Goal: Task Accomplishment & Management: Use online tool/utility

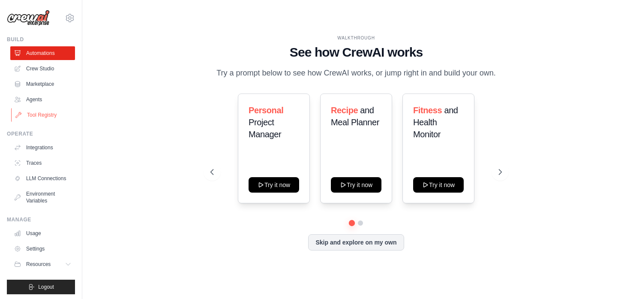
click at [47, 111] on link "Tool Registry" at bounding box center [43, 115] width 65 height 14
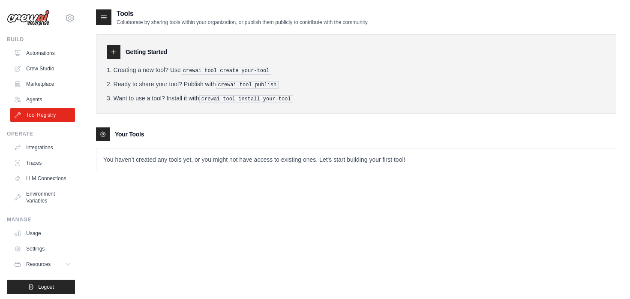
click at [106, 137] on div at bounding box center [103, 134] width 14 height 14
click at [117, 152] on p "You haven't created any tools yet, or you might not have access to existing one…" at bounding box center [356, 159] width 520 height 22
click at [41, 102] on link "Agents" at bounding box center [43, 100] width 65 height 14
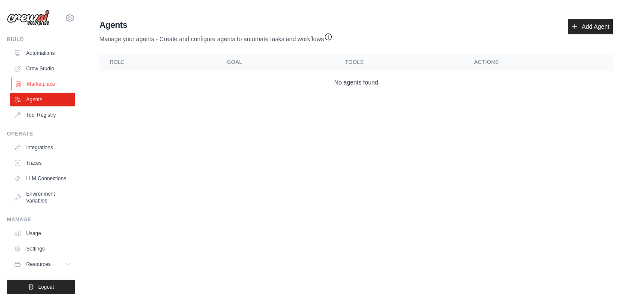
click at [50, 80] on link "Marketplace" at bounding box center [43, 84] width 65 height 14
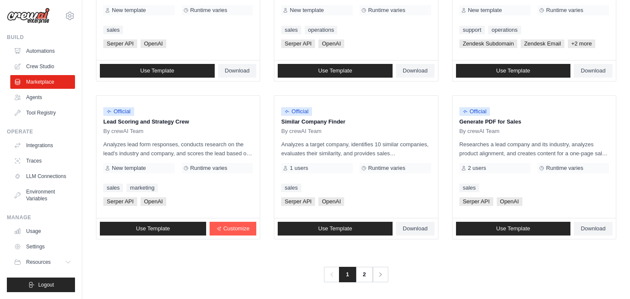
scroll to position [496, 0]
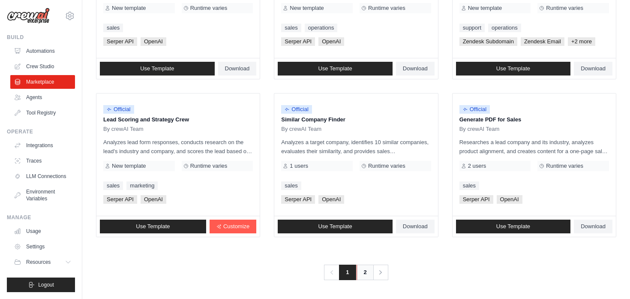
click at [369, 271] on link "2" at bounding box center [365, 272] width 17 height 15
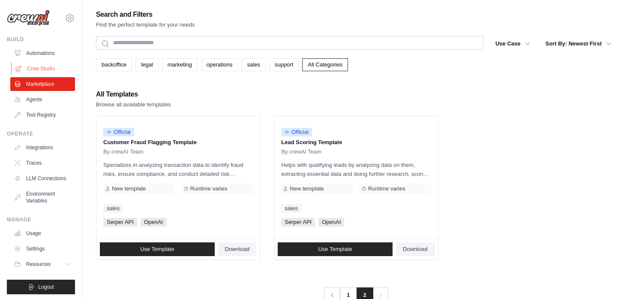
click at [50, 67] on link "Crew Studio" at bounding box center [43, 69] width 65 height 14
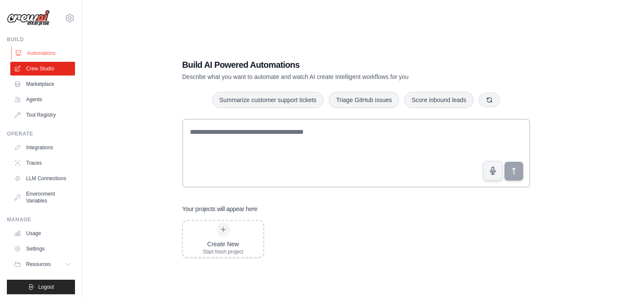
click at [41, 55] on link "Automations" at bounding box center [43, 53] width 65 height 14
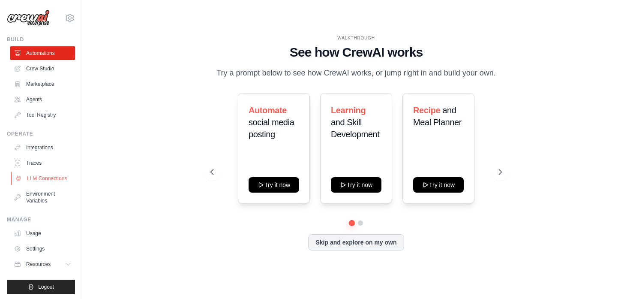
scroll to position [2, 0]
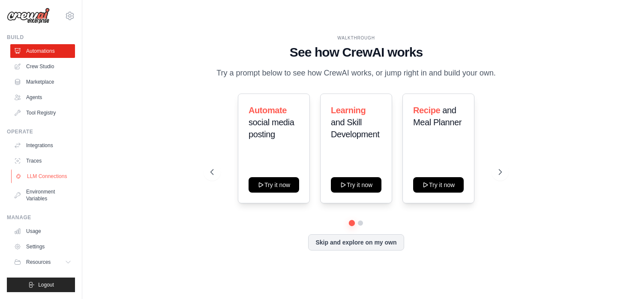
click at [57, 177] on link "LLM Connections" at bounding box center [43, 176] width 65 height 14
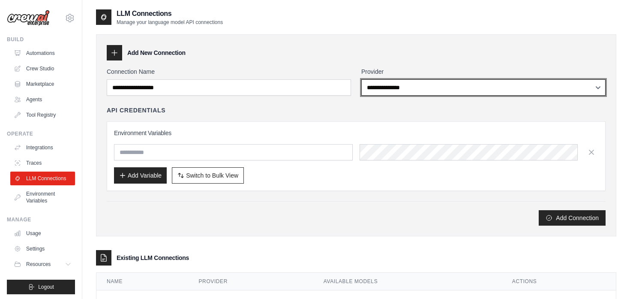
click at [395, 88] on select "**********" at bounding box center [484, 87] width 244 height 16
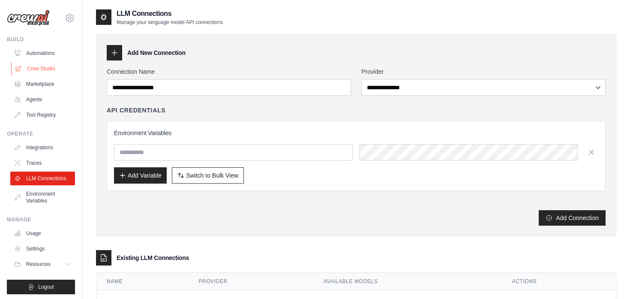
click at [54, 65] on link "Crew Studio" at bounding box center [43, 69] width 65 height 14
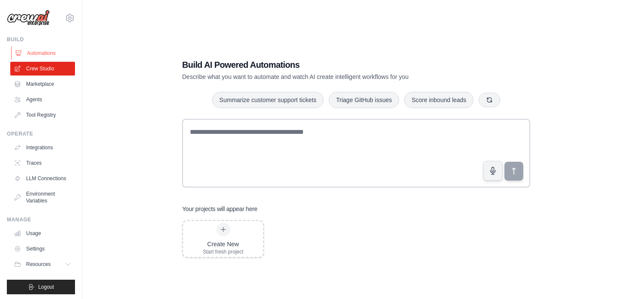
click at [52, 56] on link "Automations" at bounding box center [43, 53] width 65 height 14
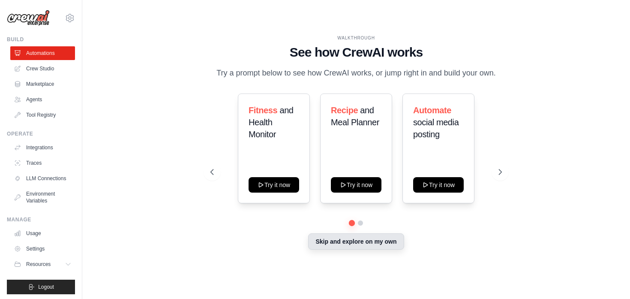
click at [371, 241] on button "Skip and explore on my own" at bounding box center [356, 241] width 96 height 16
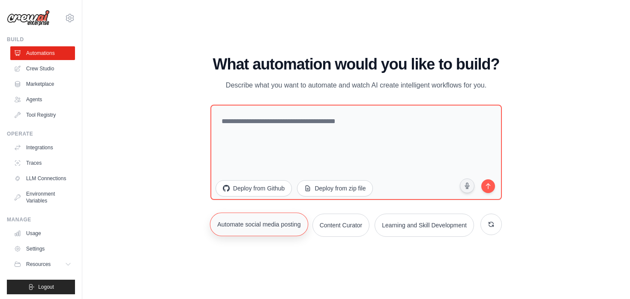
click at [295, 226] on button "Automate social media posting" at bounding box center [259, 224] width 98 height 24
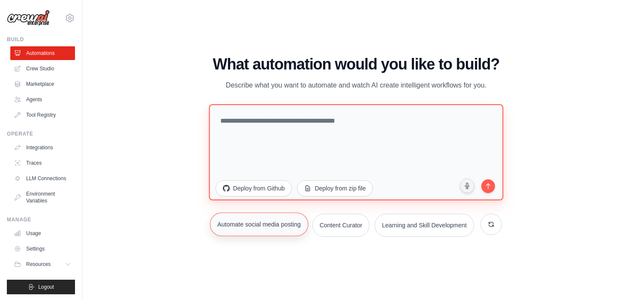
type textarea "**********"
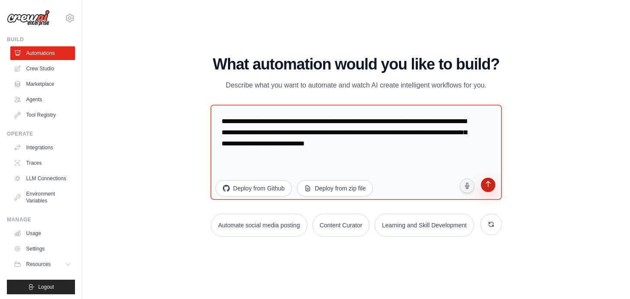
click at [490, 182] on icon "submit" at bounding box center [489, 185] width 8 height 8
click at [49, 248] on link "Settings" at bounding box center [43, 249] width 65 height 14
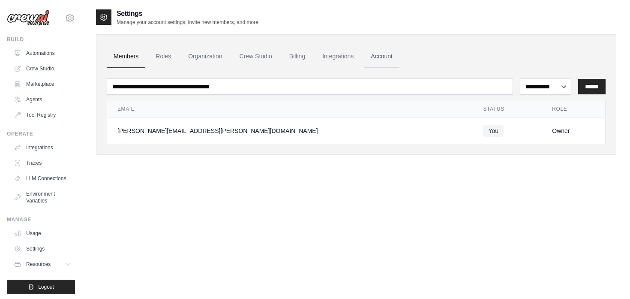
click at [379, 56] on link "Account" at bounding box center [382, 56] width 36 height 23
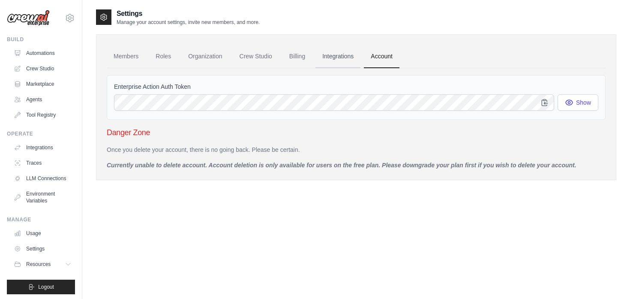
click at [343, 57] on link "Integrations" at bounding box center [338, 56] width 45 height 23
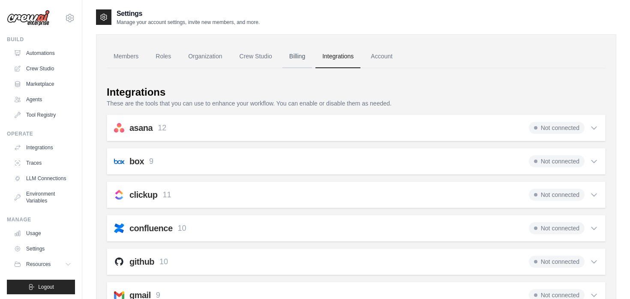
click at [307, 59] on link "Billing" at bounding box center [298, 56] width 30 height 23
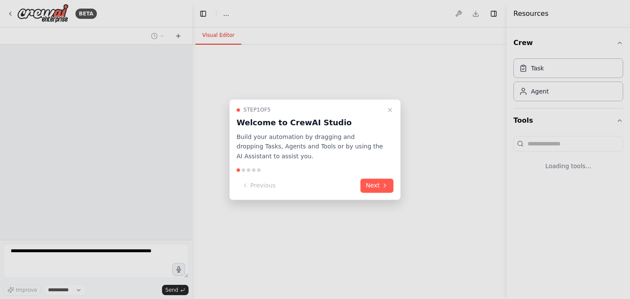
select select "****"
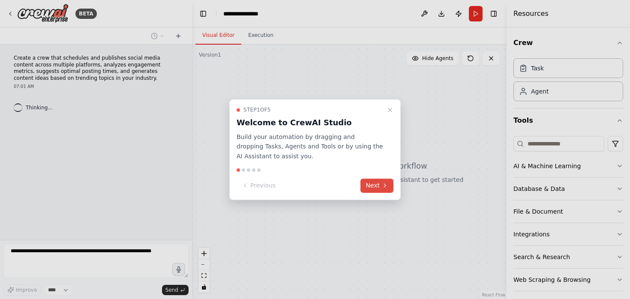
click at [373, 187] on button "Next" at bounding box center [377, 185] width 33 height 14
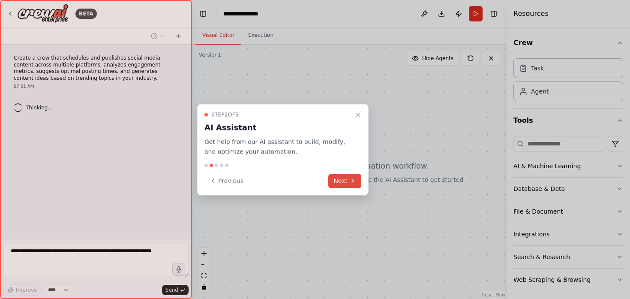
click at [350, 176] on button "Next" at bounding box center [344, 181] width 33 height 14
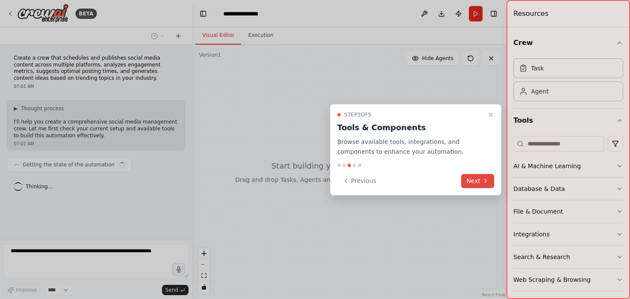
click at [479, 181] on button "Next" at bounding box center [477, 181] width 33 height 14
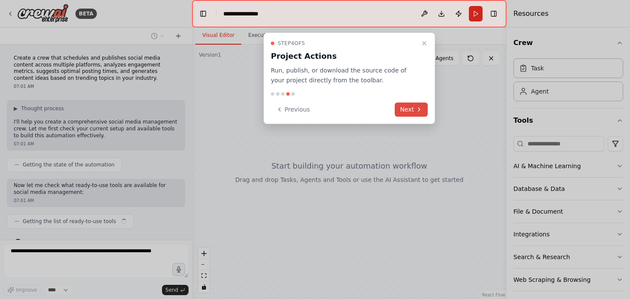
scroll to position [18, 0]
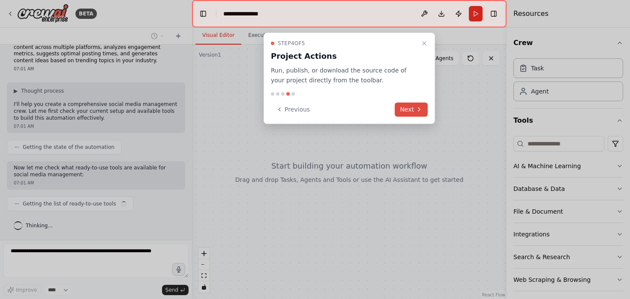
click at [418, 110] on icon at bounding box center [419, 109] width 7 height 7
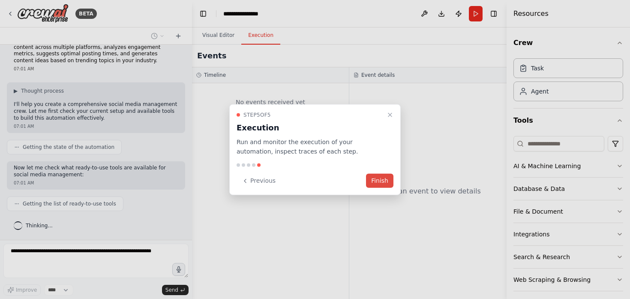
click at [378, 180] on button "Finish" at bounding box center [379, 181] width 27 height 14
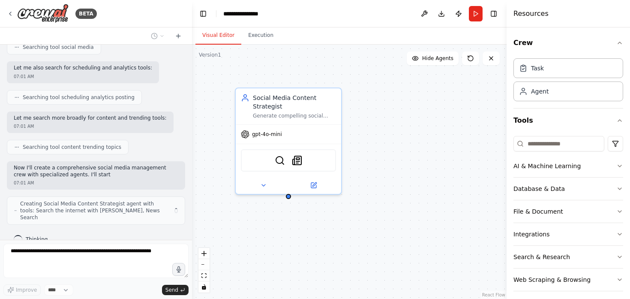
scroll to position [231, 0]
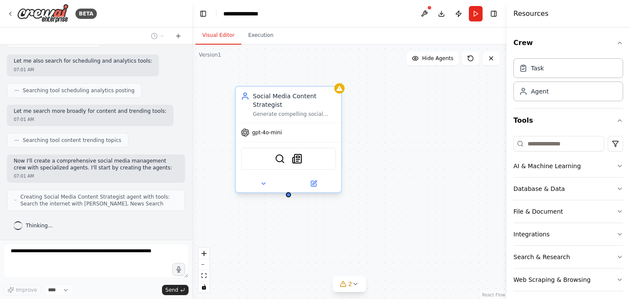
click at [266, 138] on div "gpt-4o-mini" at bounding box center [288, 132] width 105 height 19
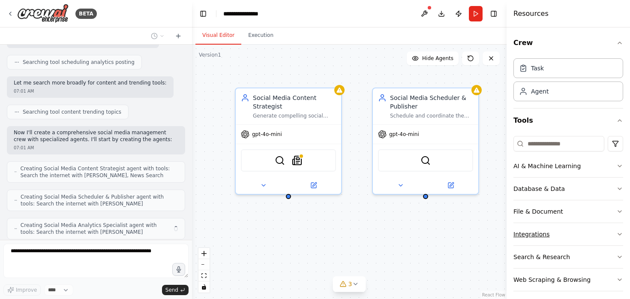
scroll to position [288, 0]
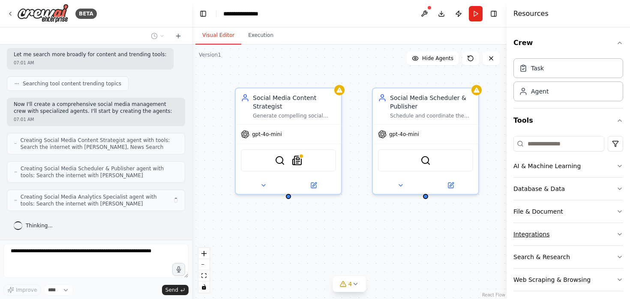
click at [530, 238] on button "Integrations" at bounding box center [569, 234] width 110 height 22
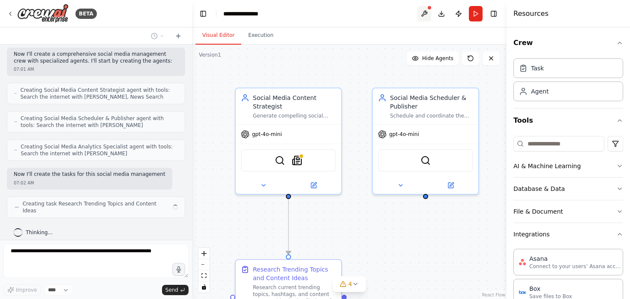
scroll to position [344, 0]
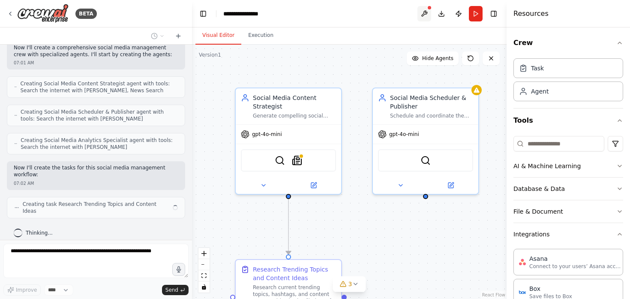
click at [425, 11] on button at bounding box center [425, 13] width 14 height 15
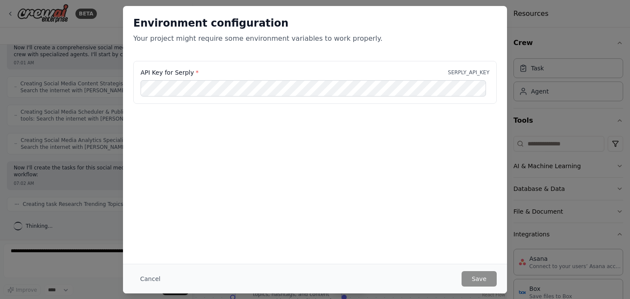
click at [524, 33] on div "Environment configuration Your project might require some environment variables…" at bounding box center [315, 149] width 630 height 299
click at [143, 278] on button "Cancel" at bounding box center [150, 278] width 34 height 15
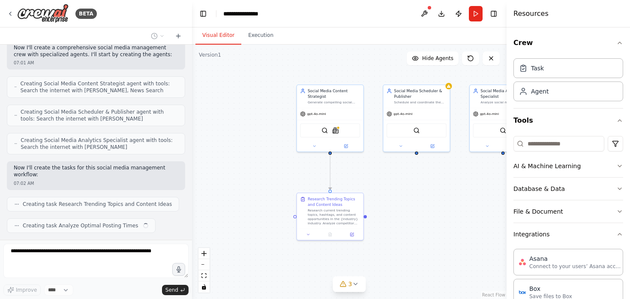
scroll to position [366, 0]
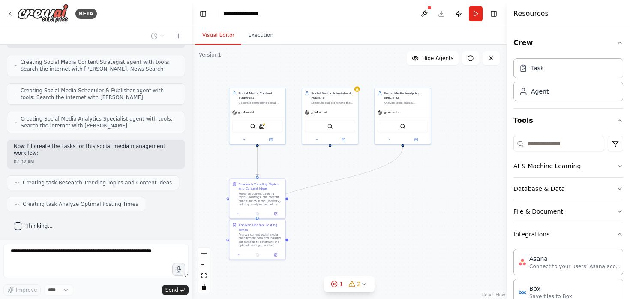
drag, startPoint x: 301, startPoint y: 120, endPoint x: 236, endPoint y: 121, distance: 64.8
click at [235, 121] on div ".deletable-edge-delete-btn { width: 20px; height: 20px; border: 0px solid #ffff…" at bounding box center [349, 172] width 315 height 254
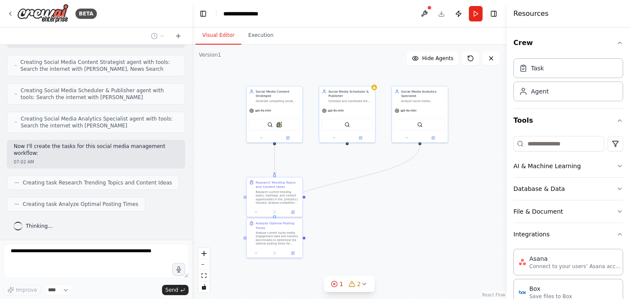
click at [501, 13] on header "**********" at bounding box center [349, 13] width 315 height 27
click at [497, 13] on button "Toggle Right Sidebar" at bounding box center [494, 14] width 12 height 12
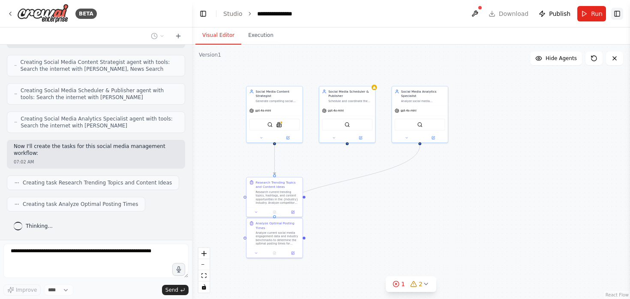
click at [621, 19] on button "Toggle Right Sidebar" at bounding box center [618, 14] width 12 height 12
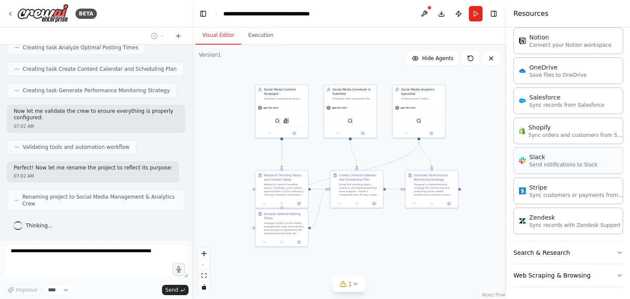
scroll to position [643, 0]
click at [561, 270] on button "Web Scraping & Browsing" at bounding box center [569, 273] width 110 height 22
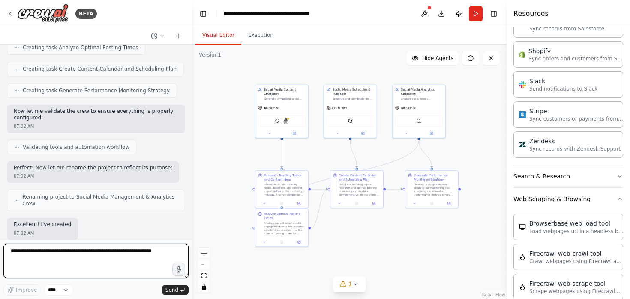
scroll to position [727, 0]
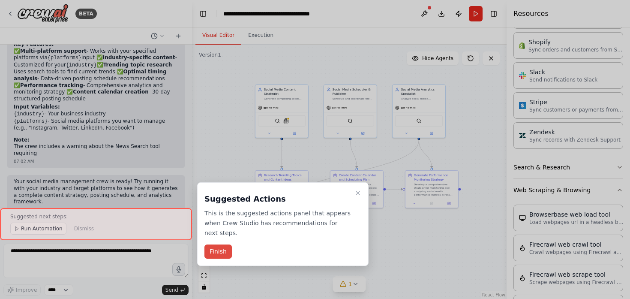
click at [222, 251] on button "Finish" at bounding box center [218, 251] width 27 height 14
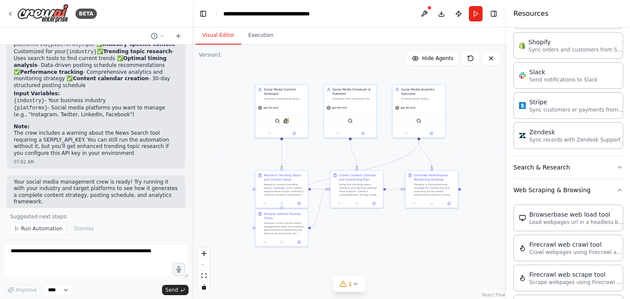
scroll to position [848, 0]
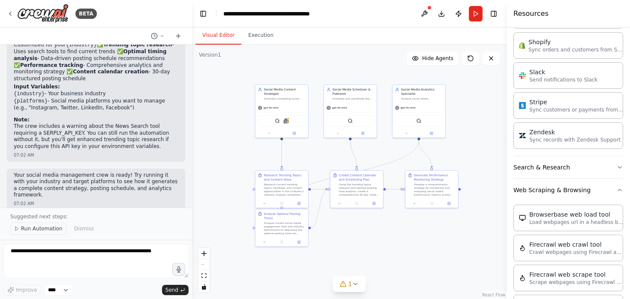
click at [45, 229] on span "Run Automation" at bounding box center [42, 228] width 42 height 7
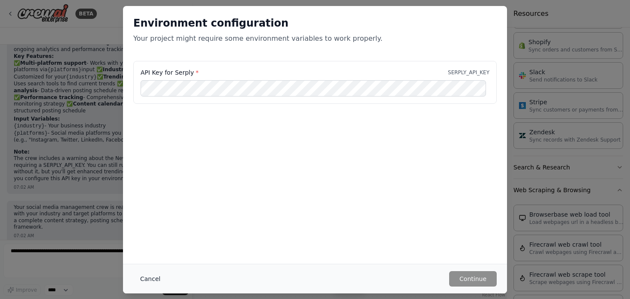
click at [141, 280] on button "Cancel" at bounding box center [150, 278] width 34 height 15
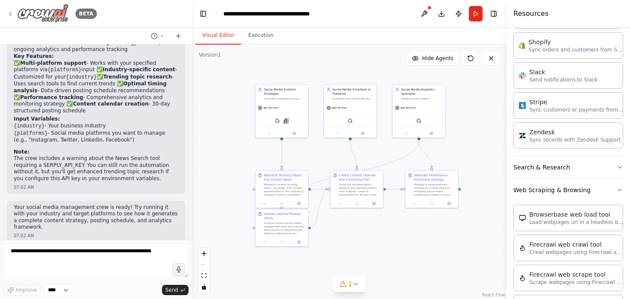
click at [12, 17] on div "BETA" at bounding box center [52, 13] width 90 height 19
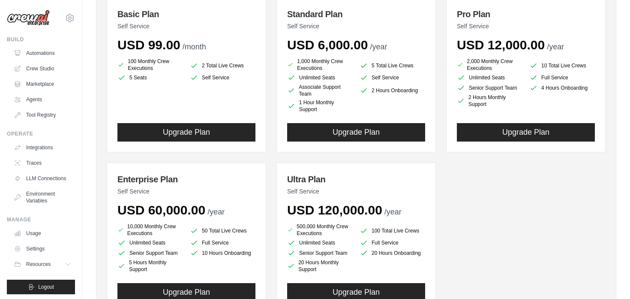
scroll to position [186, 0]
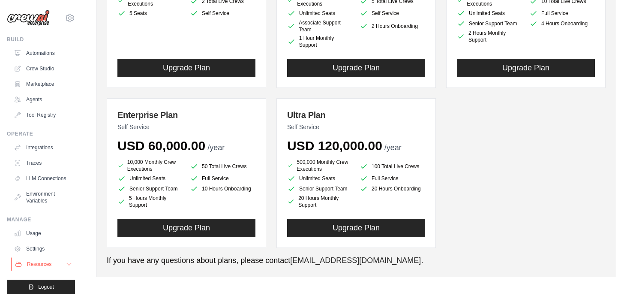
click at [63, 262] on button "Resources" at bounding box center [43, 264] width 65 height 14
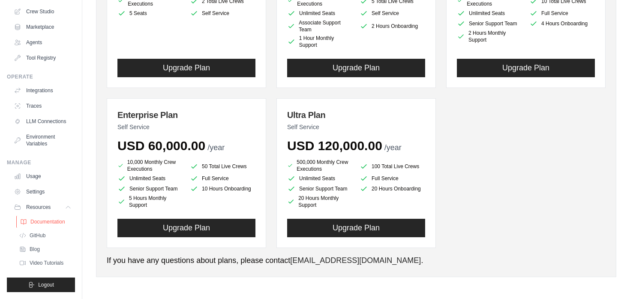
scroll to position [0, 0]
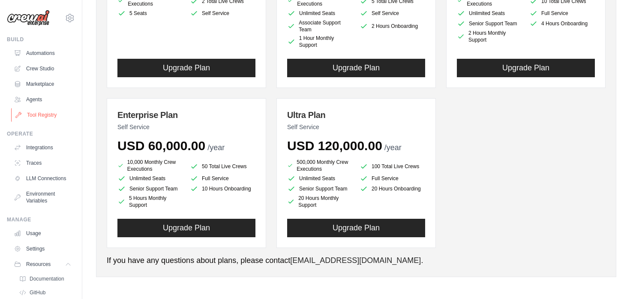
click at [41, 111] on link "Tool Registry" at bounding box center [43, 115] width 65 height 14
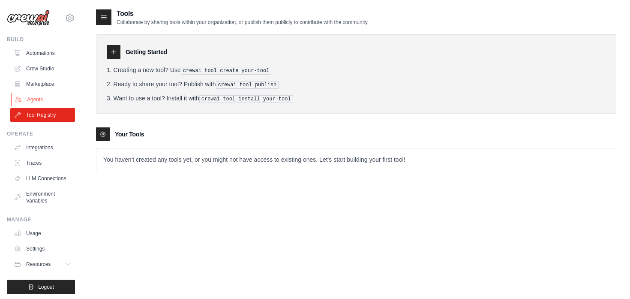
click at [54, 103] on link "Agents" at bounding box center [43, 100] width 65 height 14
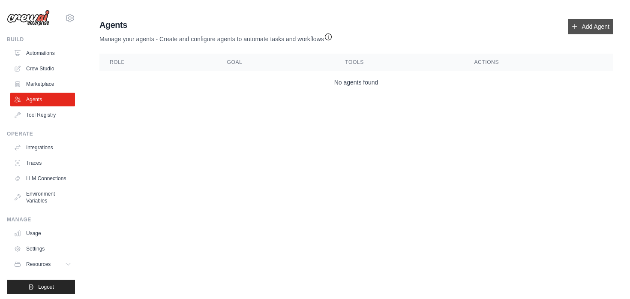
click at [576, 25] on icon at bounding box center [575, 26] width 7 height 7
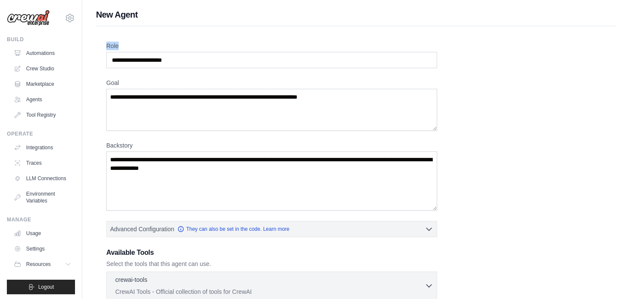
drag, startPoint x: 580, startPoint y: 25, endPoint x: 469, endPoint y: 67, distance: 118.4
click at [469, 67] on div "New Agent Role Goal Backstory Advanced Configuration They can also be set in th…" at bounding box center [356, 230] width 548 height 443
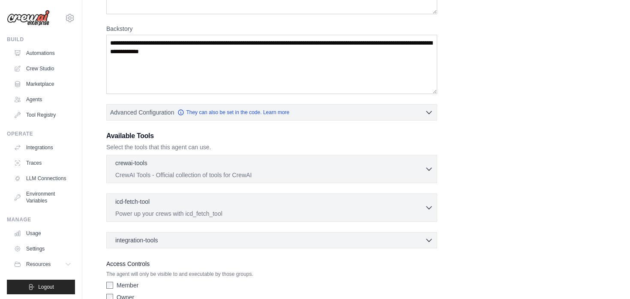
scroll to position [161, 0]
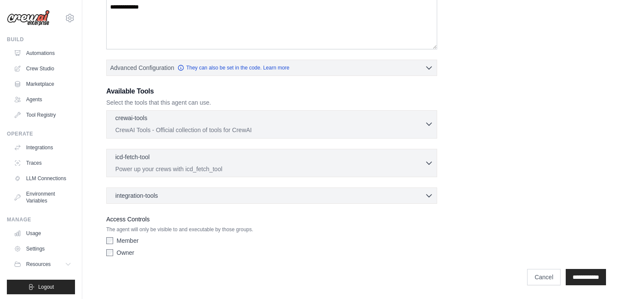
click at [428, 121] on icon "button" at bounding box center [429, 124] width 9 height 9
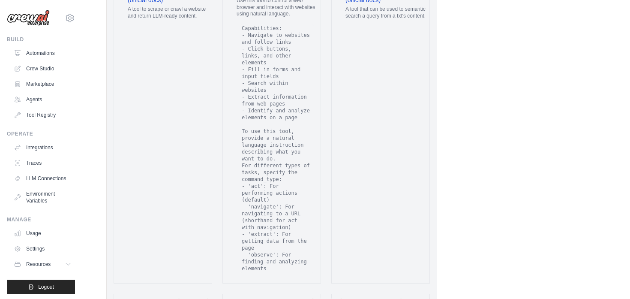
scroll to position [1828, 0]
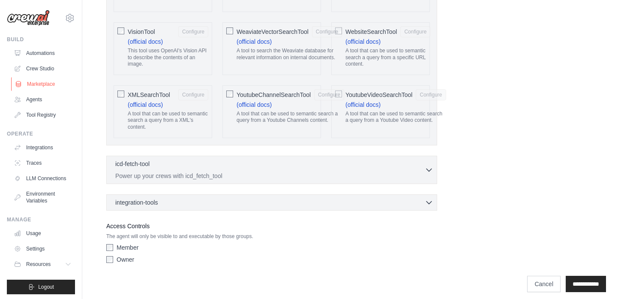
click at [49, 88] on link "Marketplace" at bounding box center [43, 84] width 65 height 14
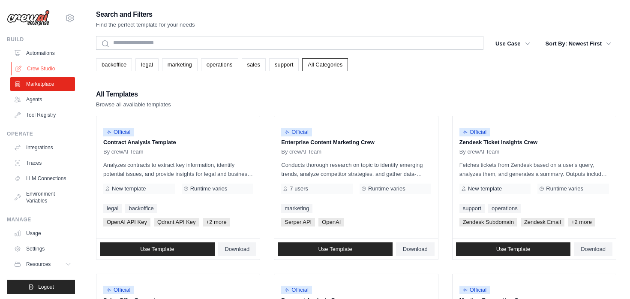
click at [51, 62] on link "Crew Studio" at bounding box center [43, 69] width 65 height 14
